Goal: Find specific page/section: Find specific page/section

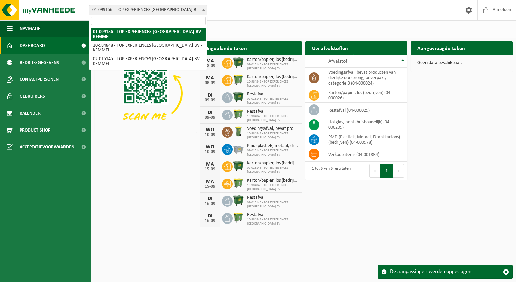
click at [205, 12] on span at bounding box center [203, 9] width 7 height 9
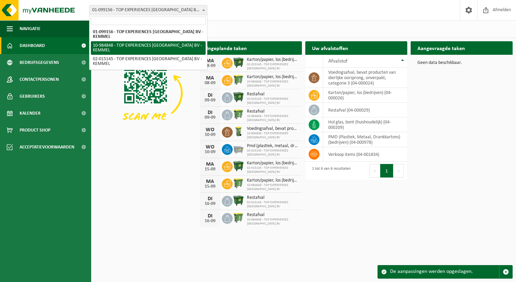
select select "164107"
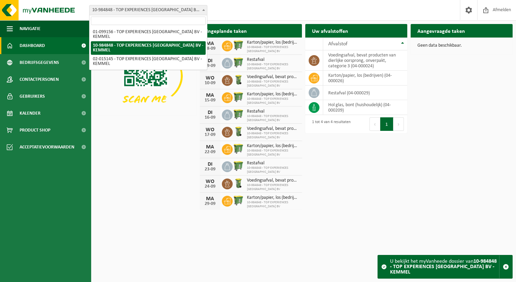
click at [201, 10] on span at bounding box center [203, 9] width 7 height 9
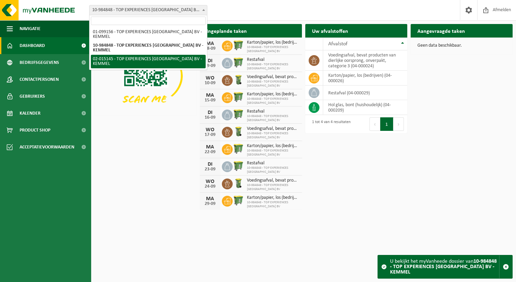
select select "22785"
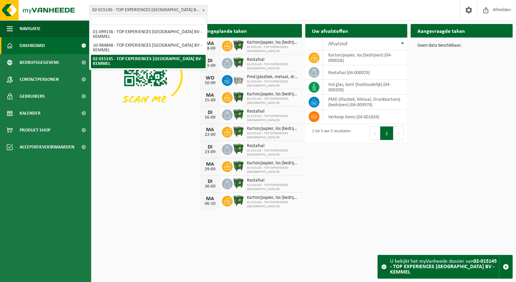
click at [202, 11] on span at bounding box center [203, 9] width 7 height 9
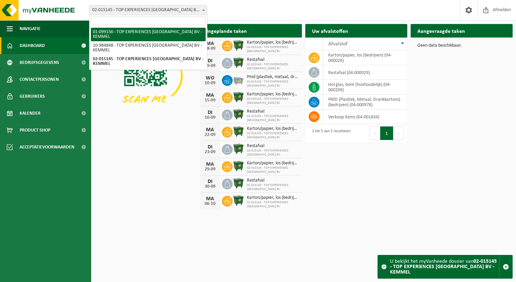
select select "21619"
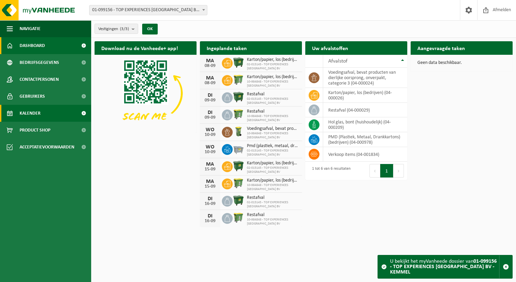
click at [46, 112] on link "Kalender" at bounding box center [45, 113] width 91 height 17
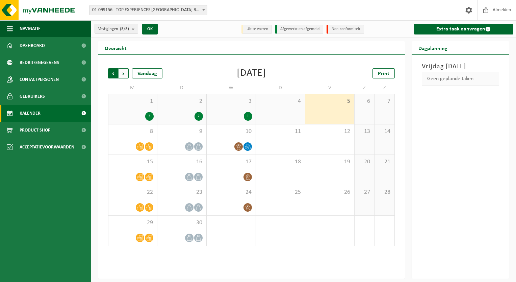
click at [128, 74] on span "Volgende" at bounding box center [124, 73] width 10 height 10
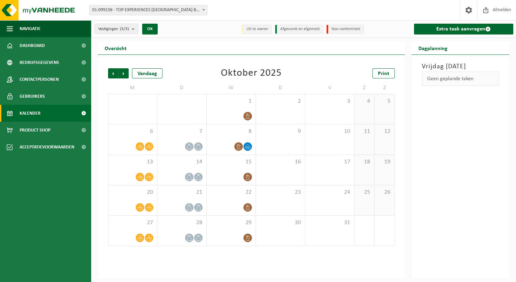
click at [128, 74] on span "Volgende" at bounding box center [124, 73] width 10 height 10
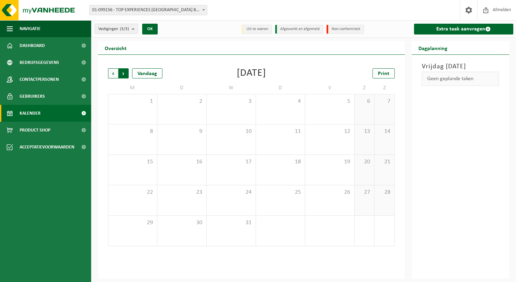
click at [114, 73] on span "Vorige" at bounding box center [113, 73] width 10 height 10
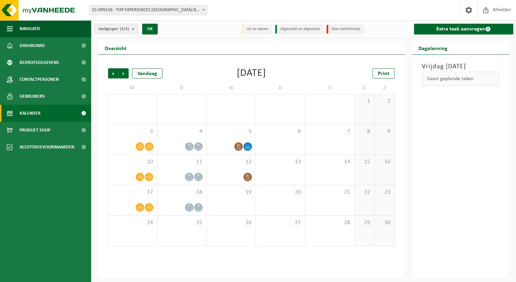
click at [114, 73] on span "Vorige" at bounding box center [113, 73] width 10 height 10
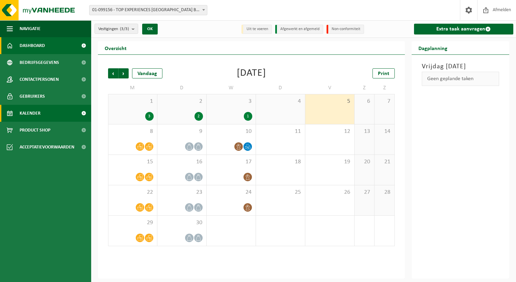
click at [43, 46] on span "Dashboard" at bounding box center [32, 45] width 25 height 17
